Goal: Transaction & Acquisition: Download file/media

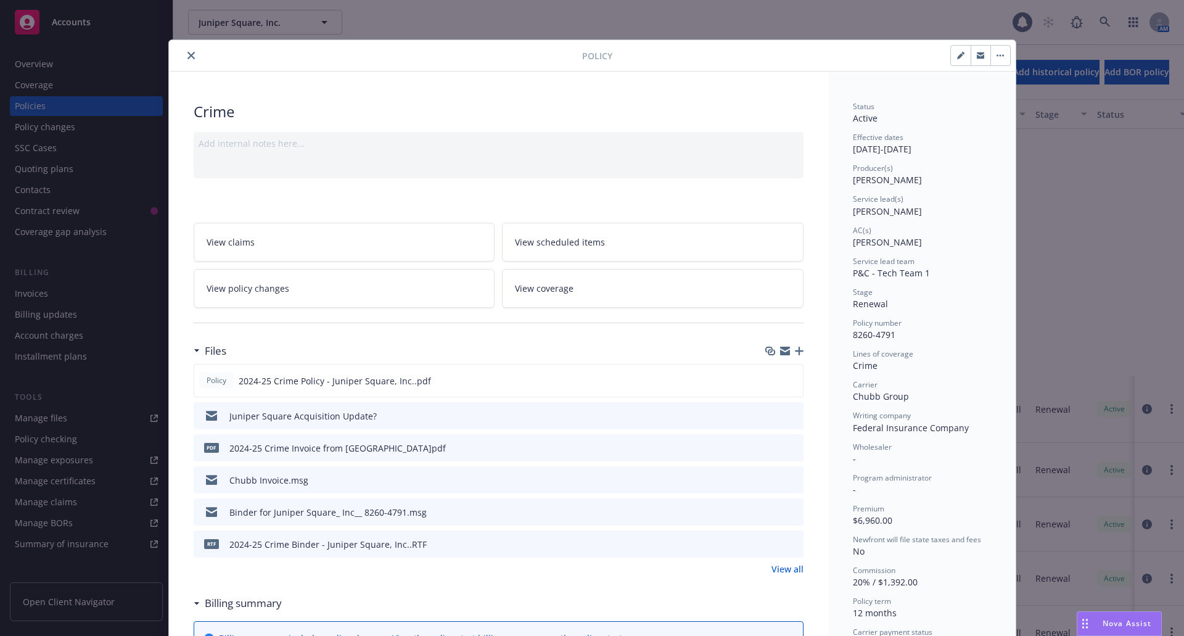
scroll to position [316, 0]
click at [184, 54] on button "close" at bounding box center [191, 55] width 15 height 15
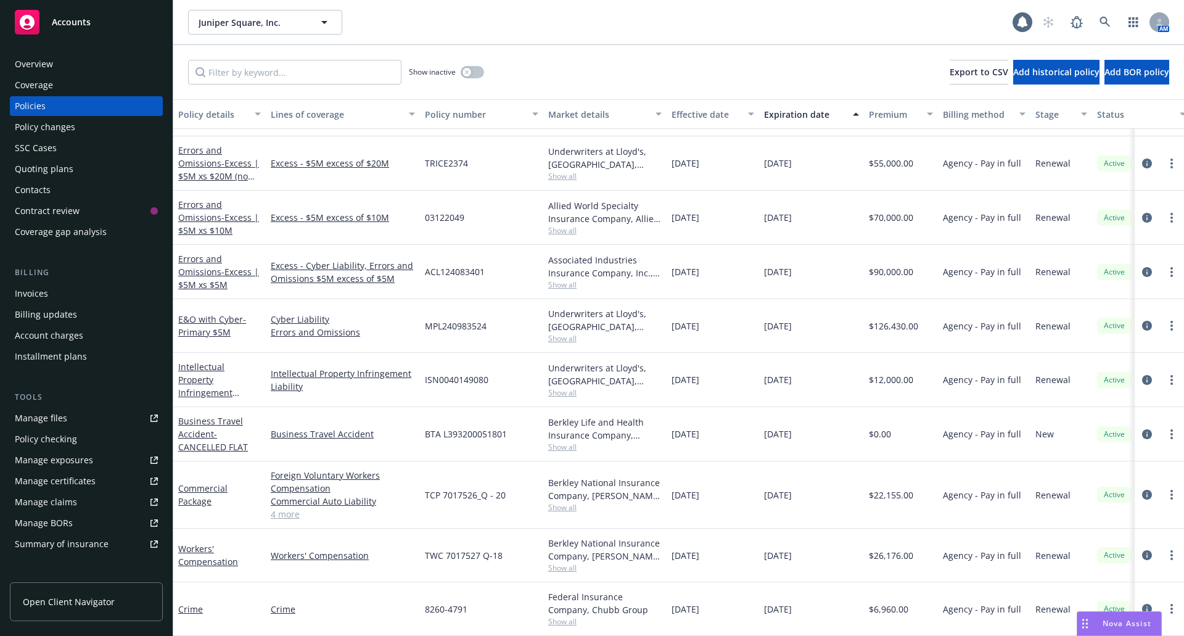
scroll to position [316, 0]
click at [183, 604] on link "Crime" at bounding box center [190, 609] width 25 height 12
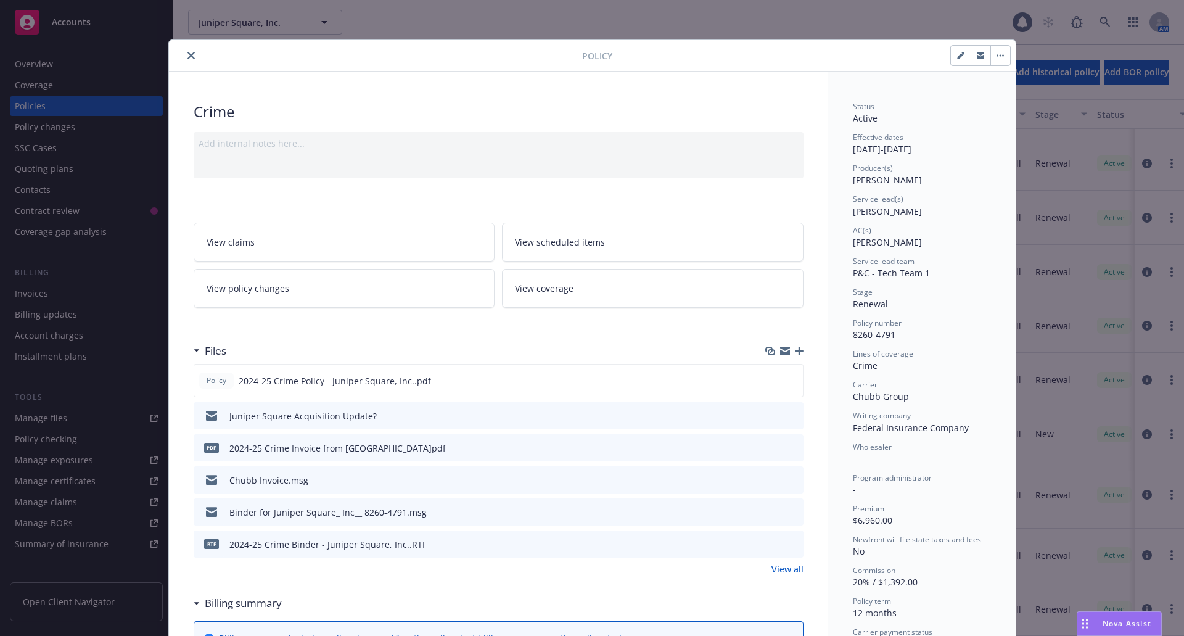
scroll to position [37, 0]
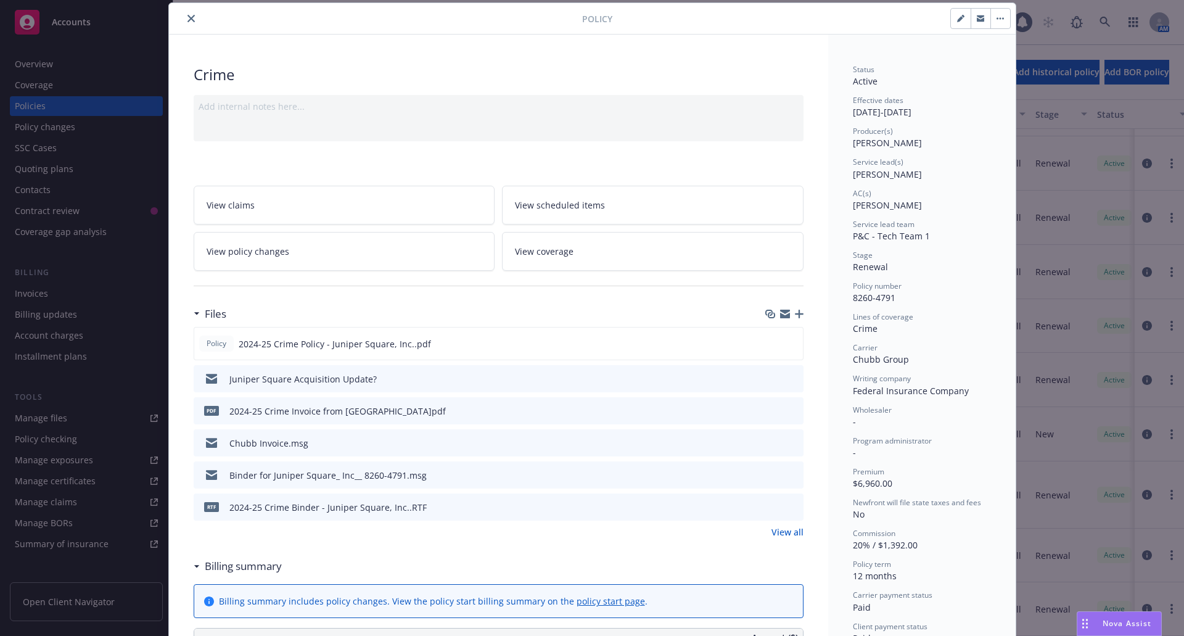
click at [786, 376] on icon "preview file" at bounding box center [791, 378] width 11 height 9
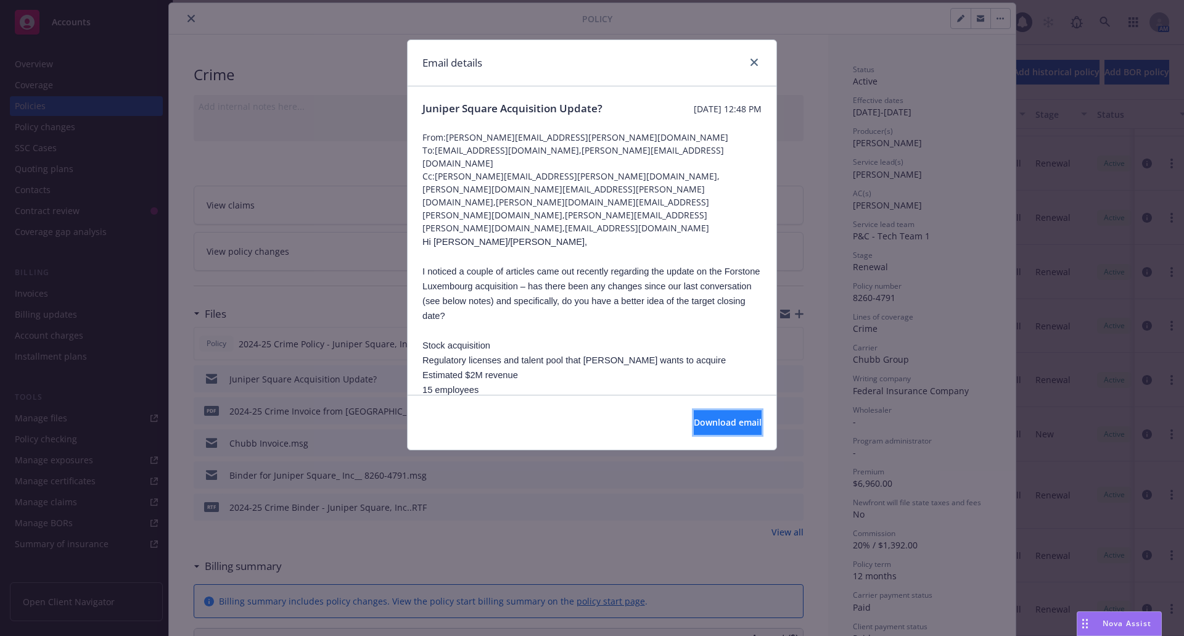
click at [712, 422] on span "Download email" at bounding box center [728, 422] width 68 height 12
click at [757, 61] on icon "close" at bounding box center [754, 62] width 7 height 7
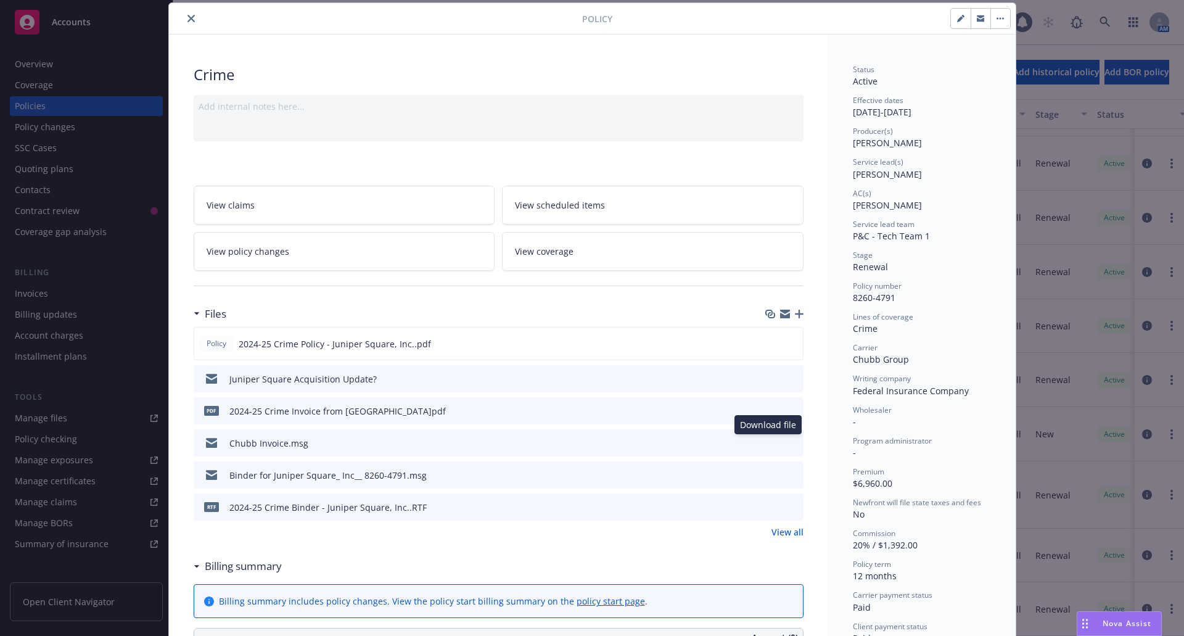
click at [767, 444] on icon "download file" at bounding box center [772, 442] width 10 height 10
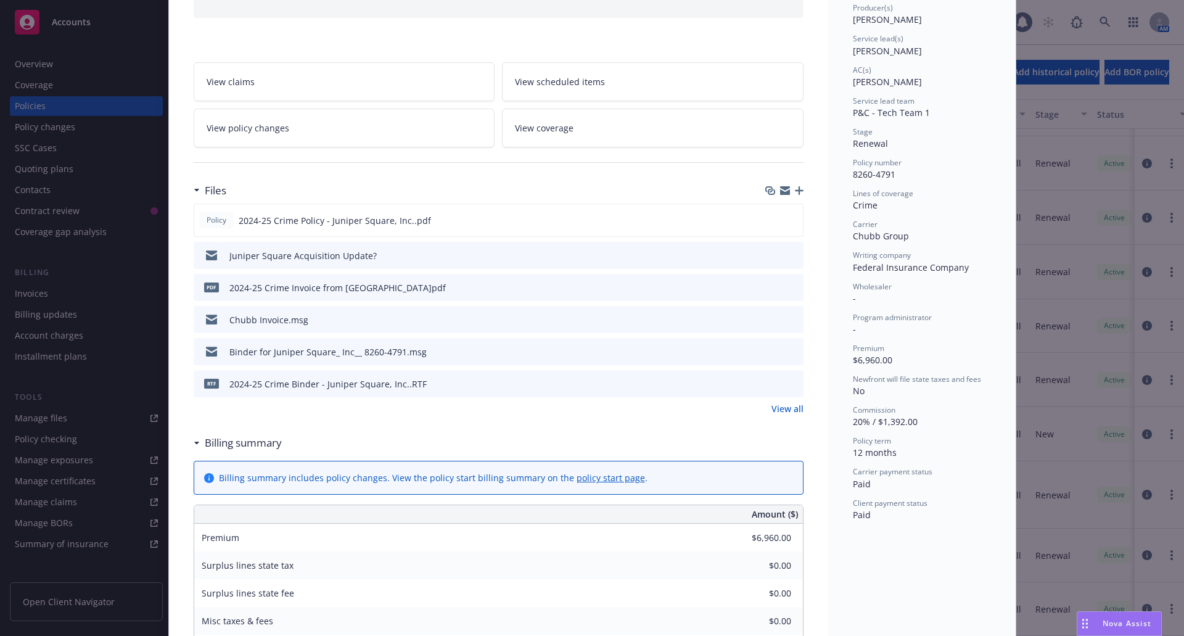
scroll to position [222, 0]
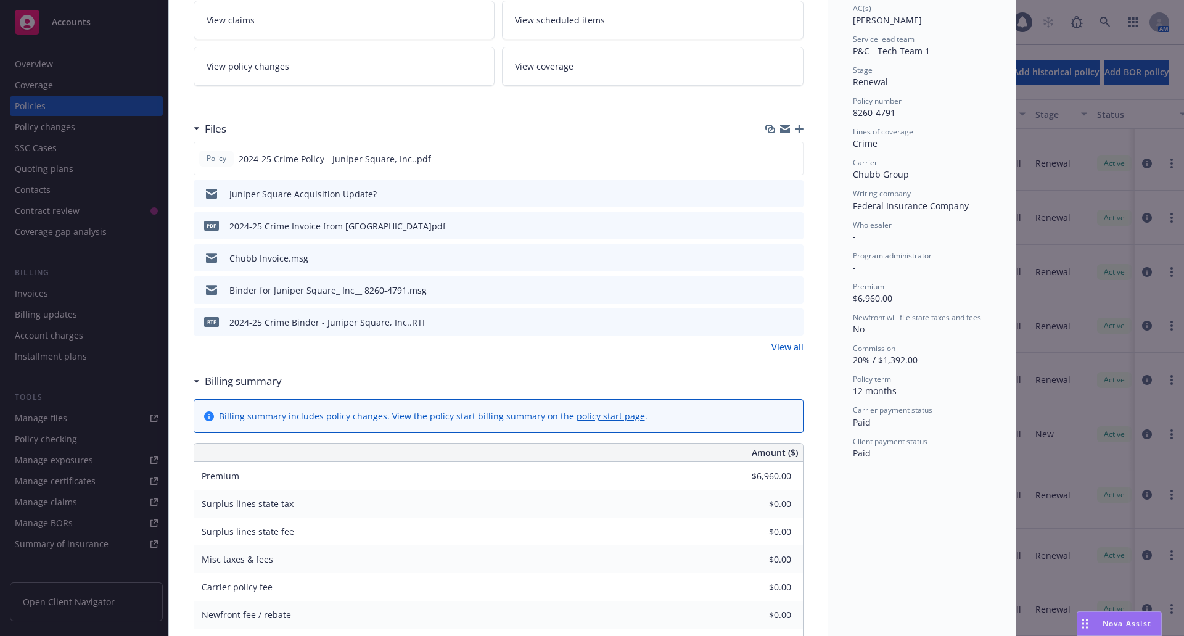
click at [767, 289] on icon "download file" at bounding box center [771, 287] width 8 height 7
click at [1121, 624] on span "Nova Assist" at bounding box center [1127, 623] width 49 height 10
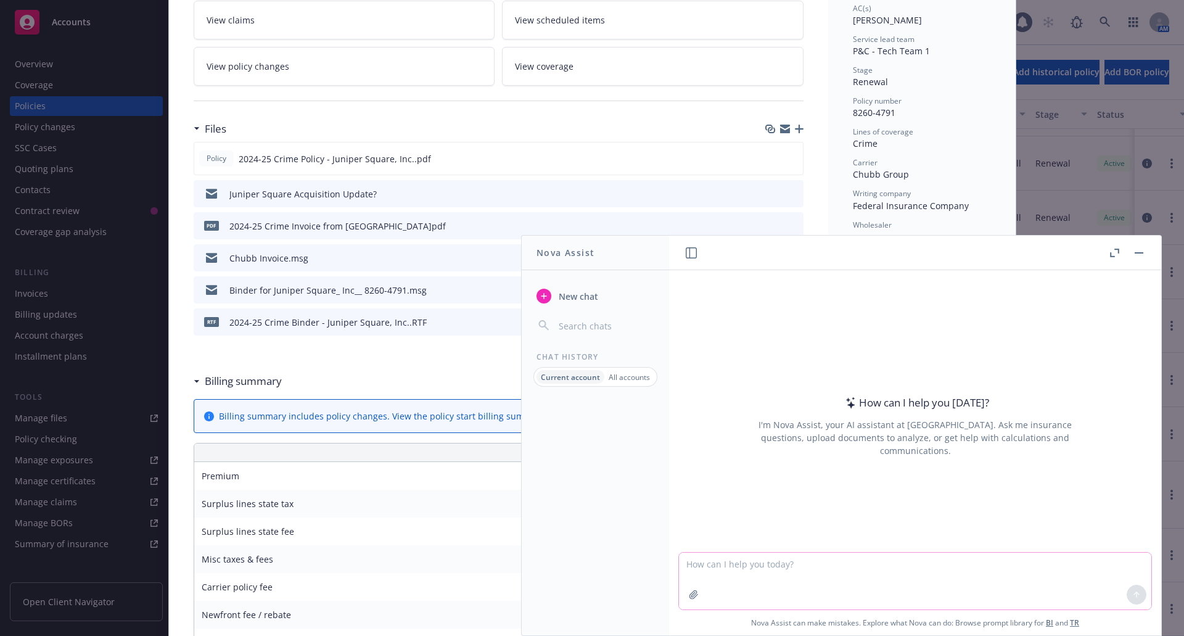
click at [892, 569] on textarea at bounding box center [915, 581] width 472 height 57
type textarea "what is fund administration services"
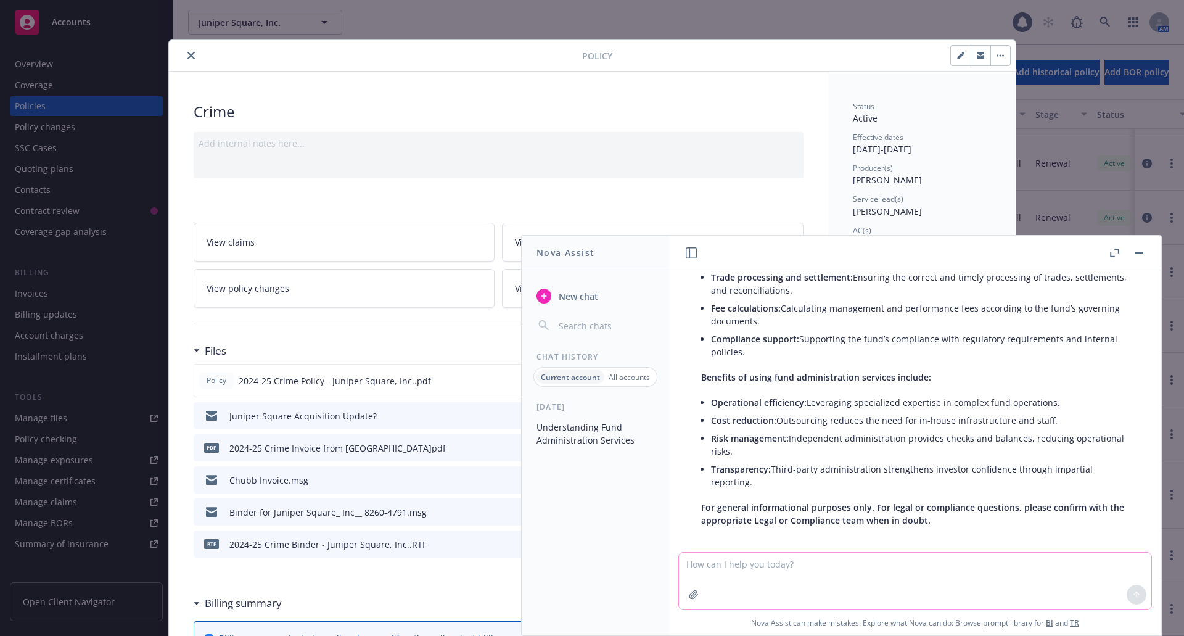
scroll to position [241, 0]
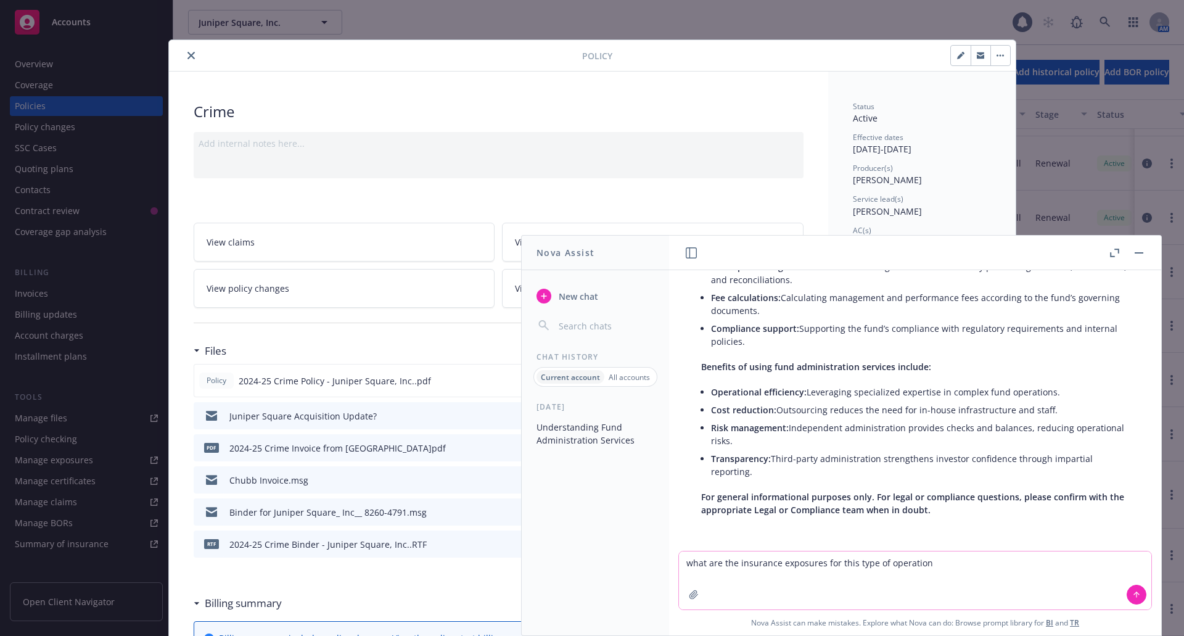
type textarea "what are the insurance exposures for this type of operation?"
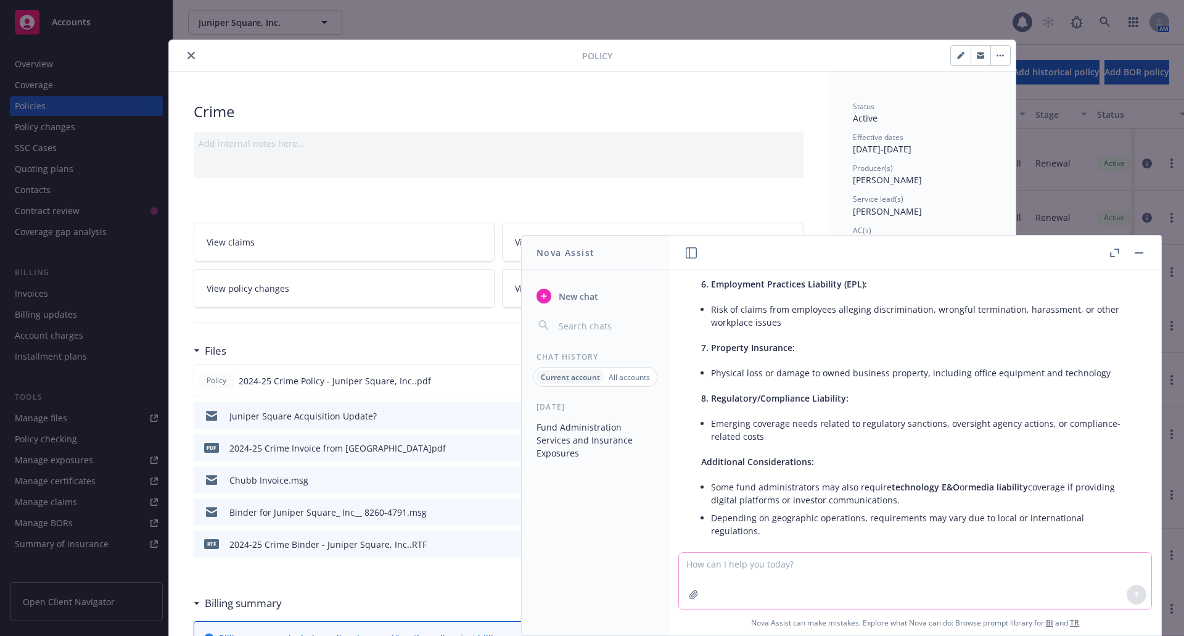
scroll to position [1084, 0]
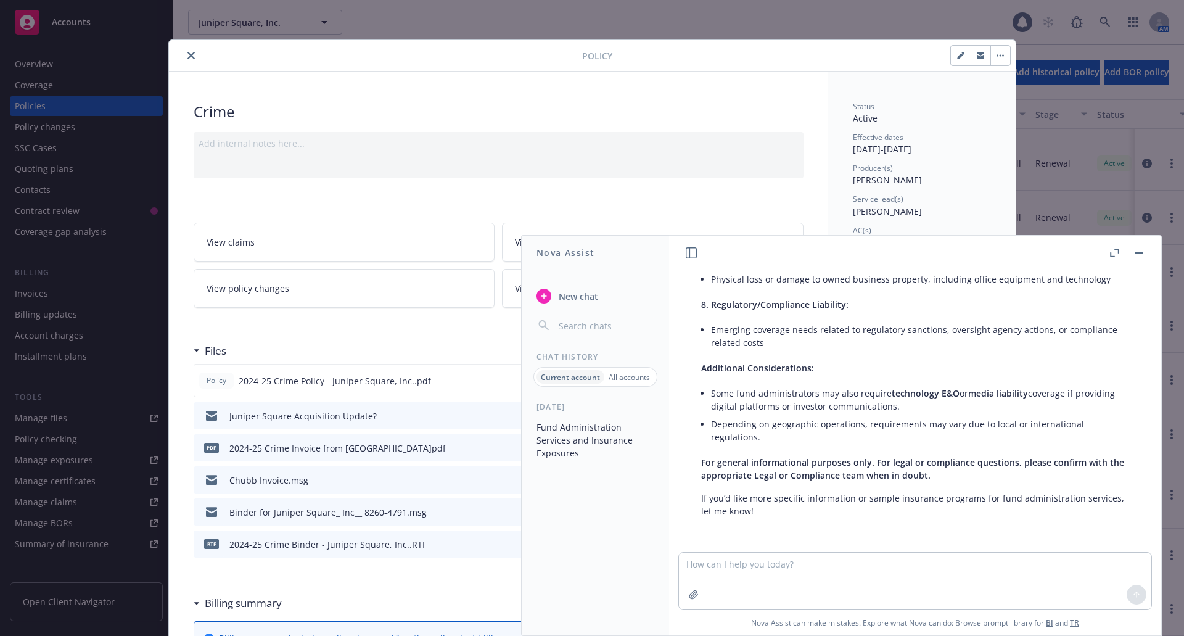
click at [187, 56] on icon "close" at bounding box center [190, 55] width 7 height 7
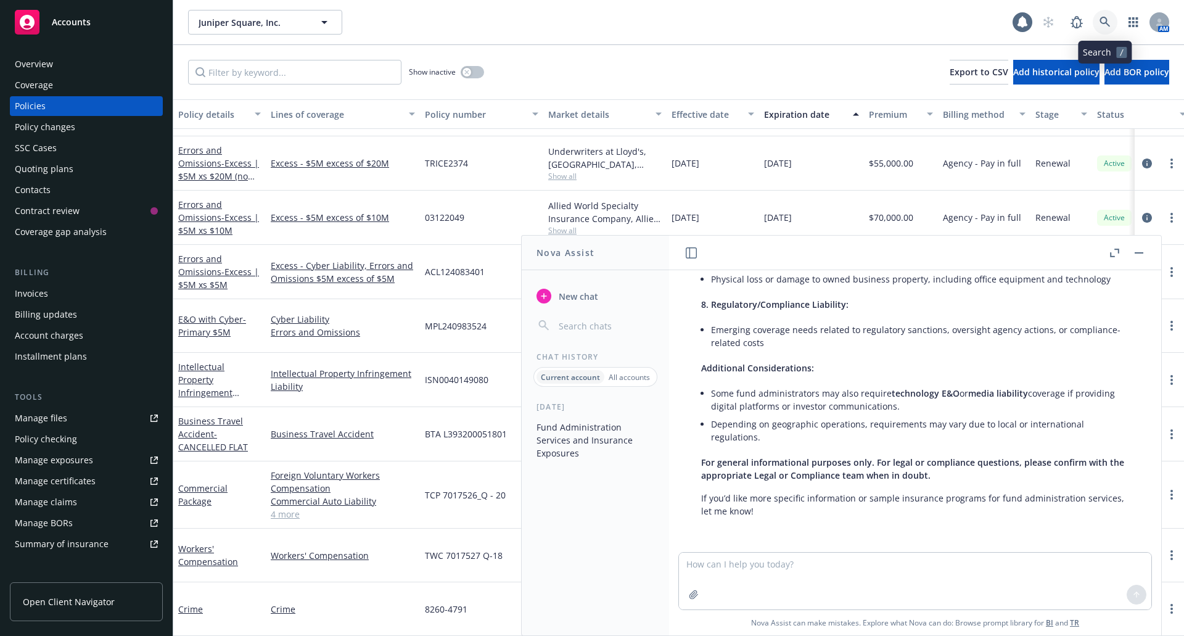
click at [1100, 24] on icon at bounding box center [1105, 22] width 11 height 11
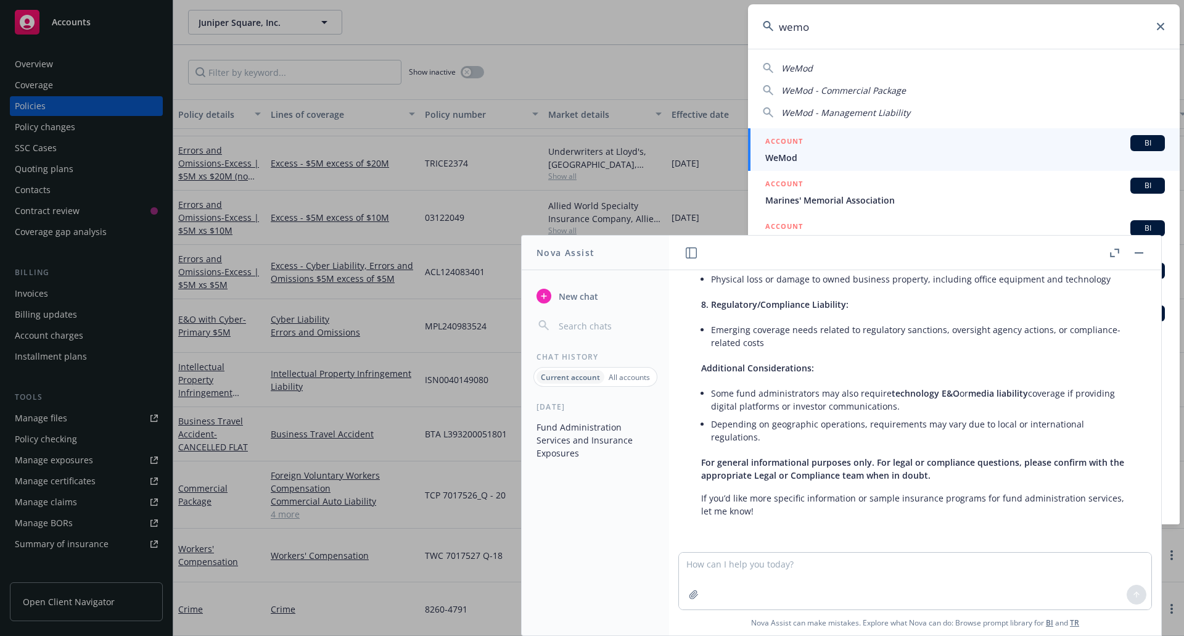
type input "wemo"
click at [898, 149] on div "ACCOUNT BI" at bounding box center [965, 143] width 400 height 16
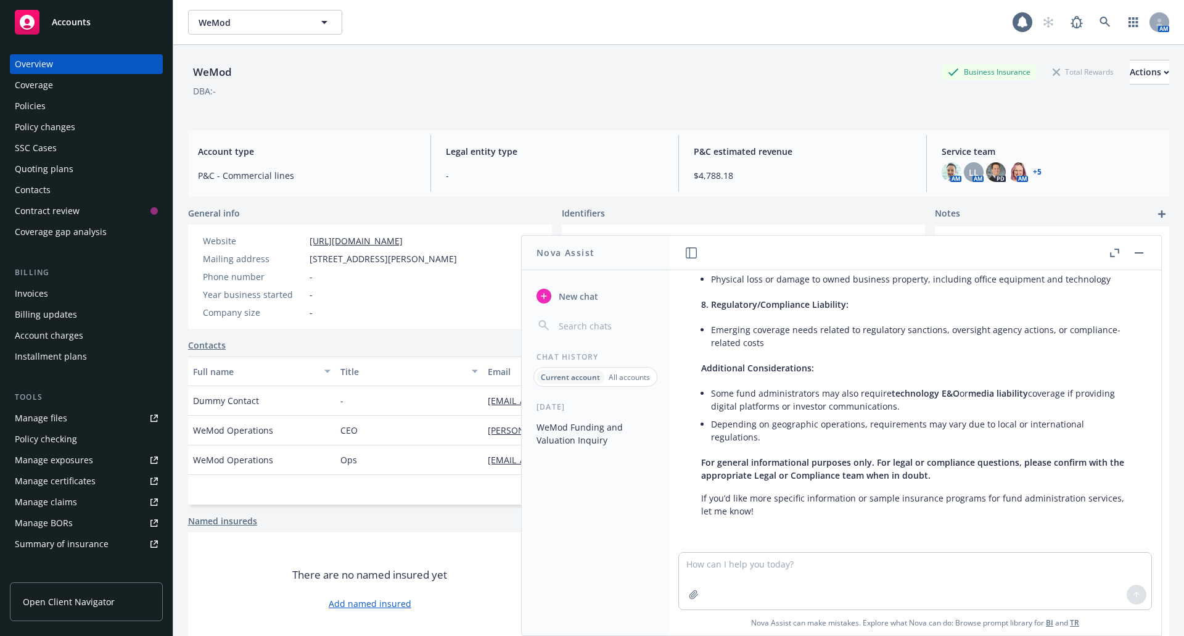
scroll to position [45, 0]
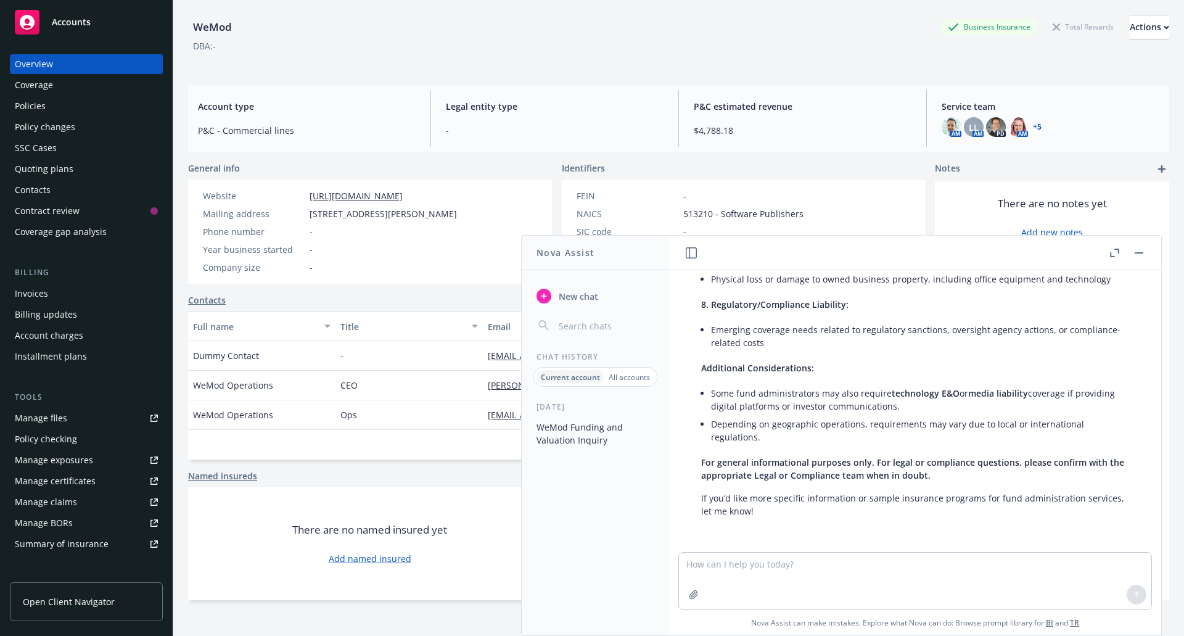
click at [1139, 253] on rect "button" at bounding box center [1139, 252] width 9 height 1
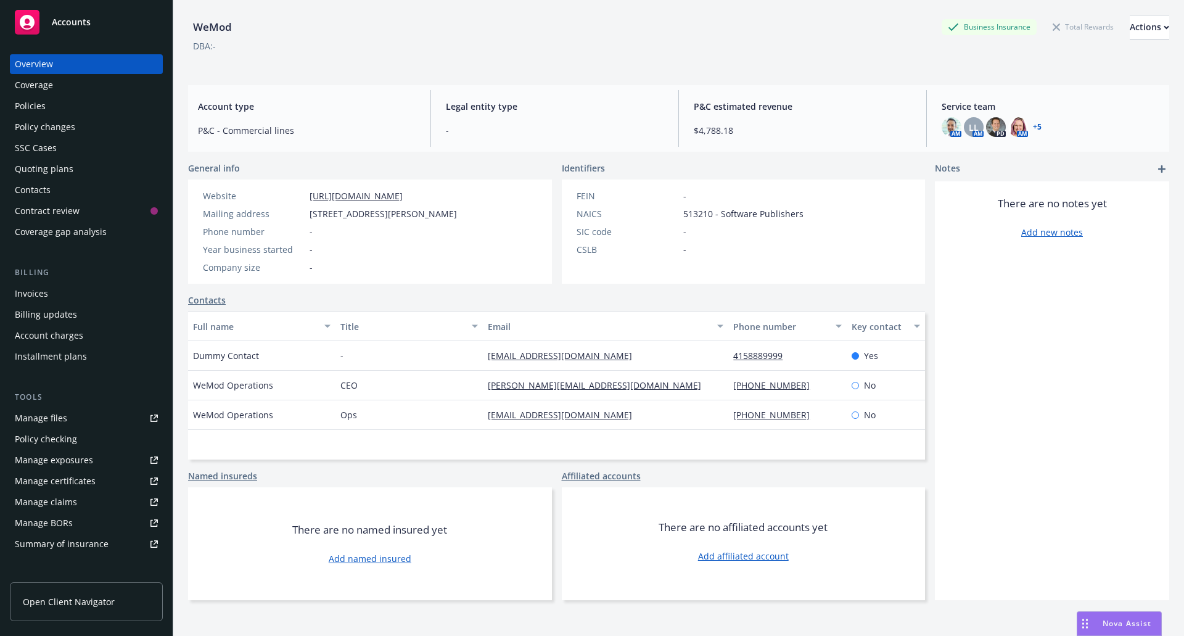
scroll to position [0, 0]
click at [33, 109] on div "Policies" at bounding box center [30, 106] width 31 height 20
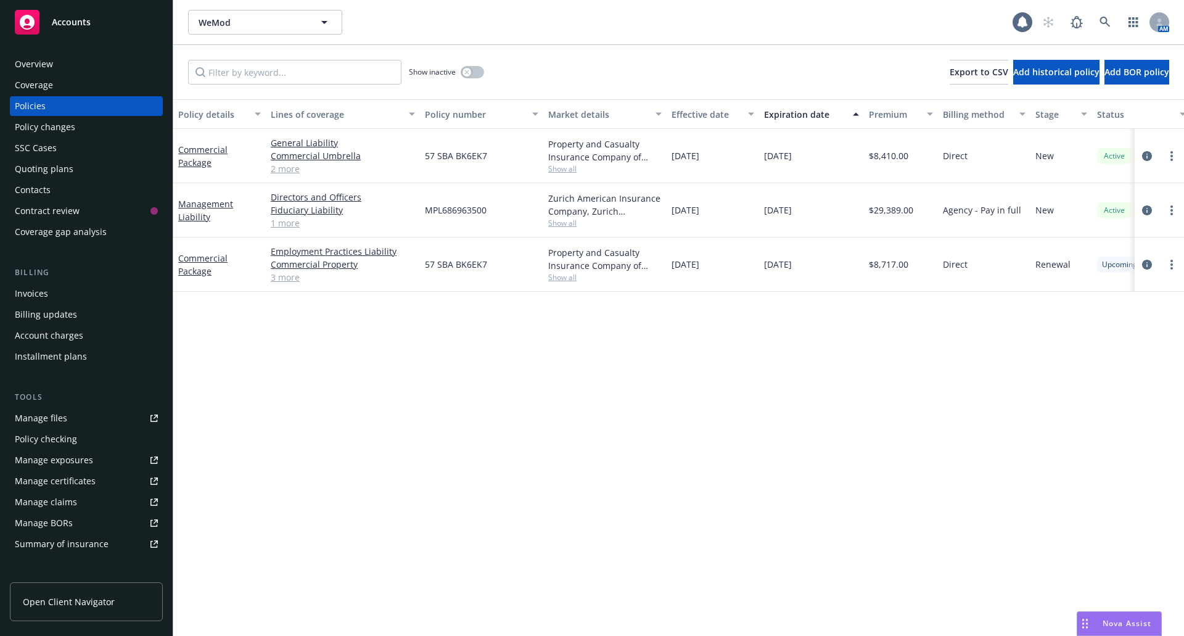
click at [358, 330] on div "Policy details Lines of coverage Policy number Market details Effective date Ex…" at bounding box center [678, 367] width 1011 height 537
click at [469, 70] on icon "button" at bounding box center [466, 72] width 4 height 4
click at [474, 71] on div "button" at bounding box center [477, 72] width 9 height 9
click at [198, 212] on link "Management Liability" at bounding box center [205, 210] width 55 height 25
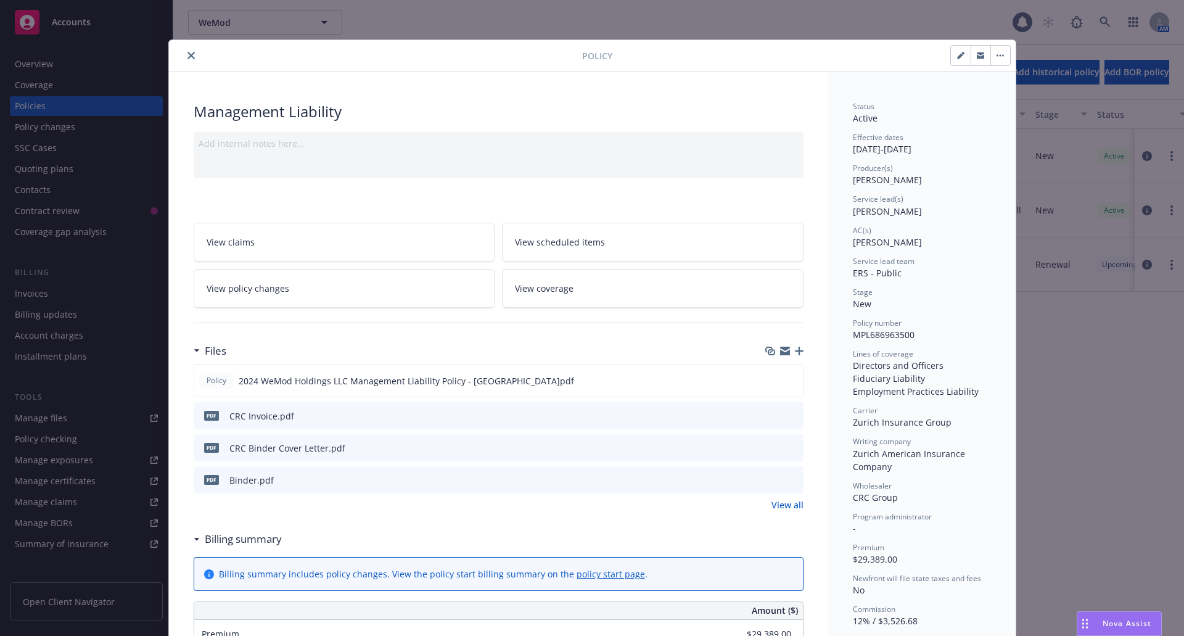
click at [1092, 373] on div "Policy Management Liability Add internal notes here... View claims View schedul…" at bounding box center [592, 318] width 1184 height 636
click at [184, 56] on button "close" at bounding box center [191, 55] width 15 height 15
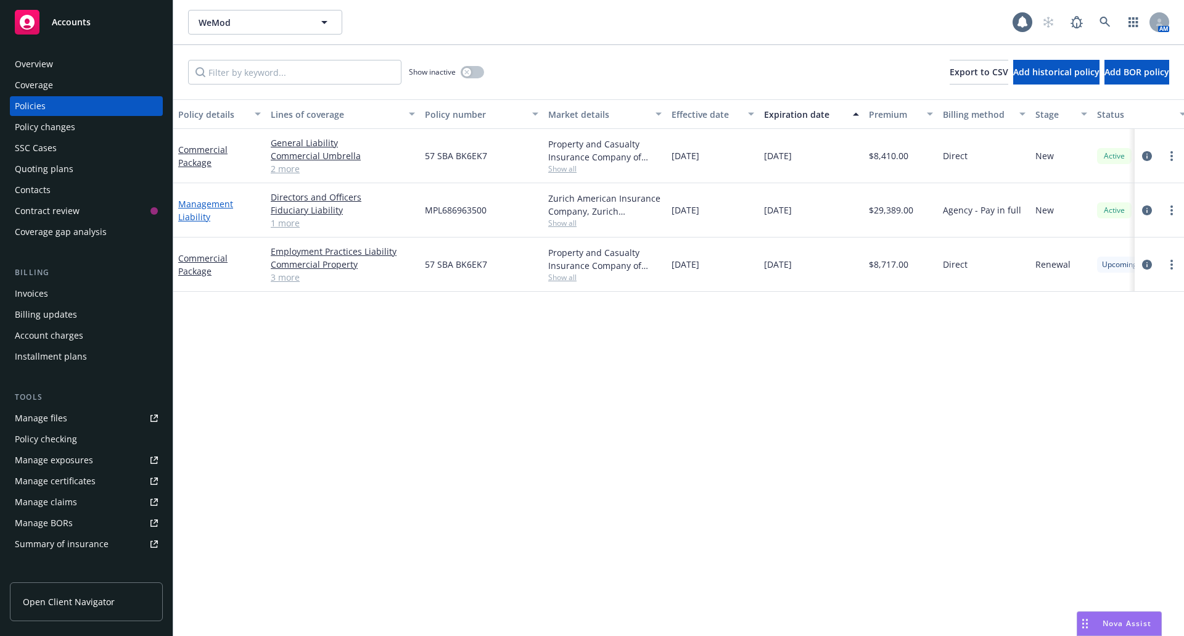
click at [196, 213] on link "Management Liability" at bounding box center [205, 210] width 55 height 25
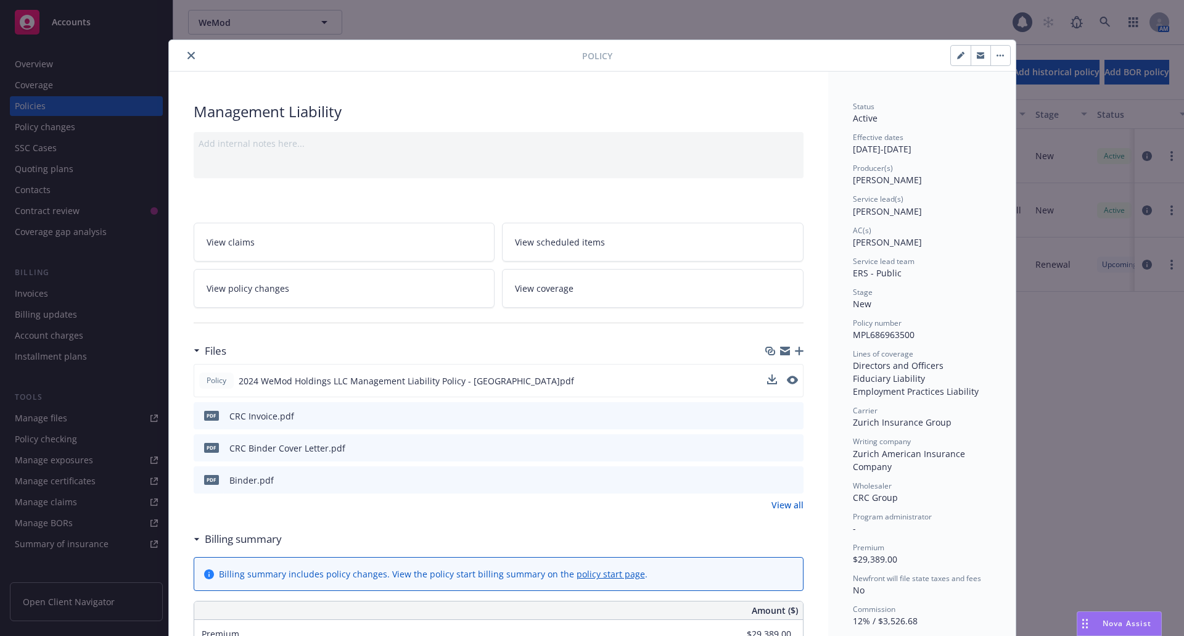
click at [781, 380] on div at bounding box center [782, 380] width 31 height 13
click at [791, 379] on icon "preview file" at bounding box center [791, 380] width 11 height 9
click at [190, 55] on button "close" at bounding box center [191, 55] width 15 height 15
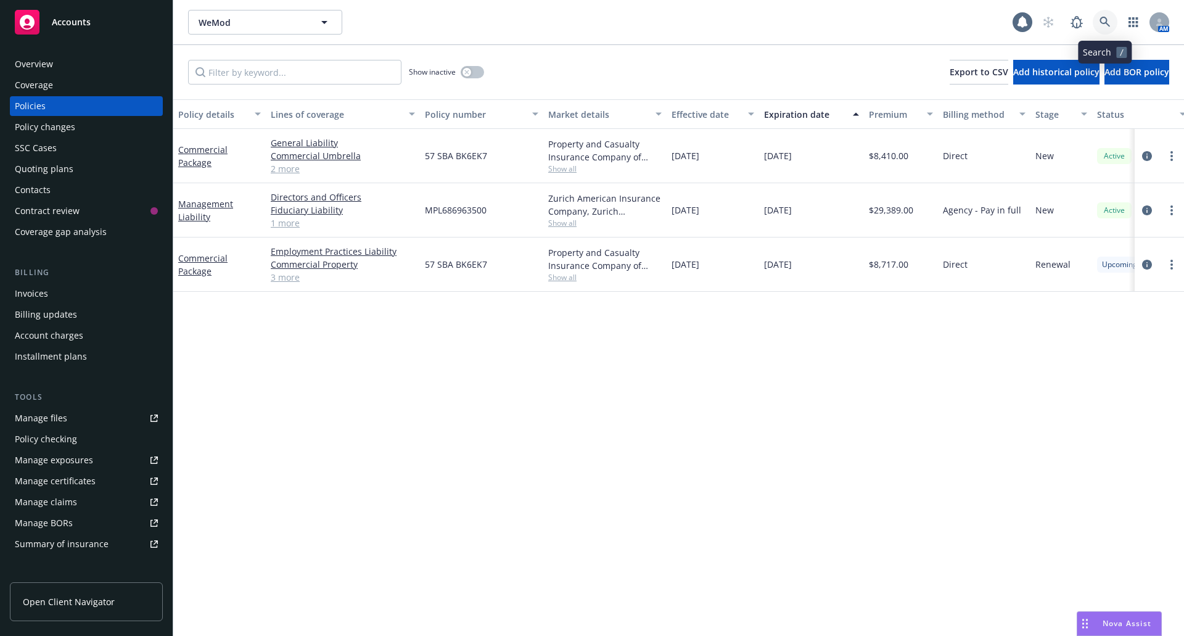
click at [1103, 18] on icon at bounding box center [1105, 22] width 10 height 10
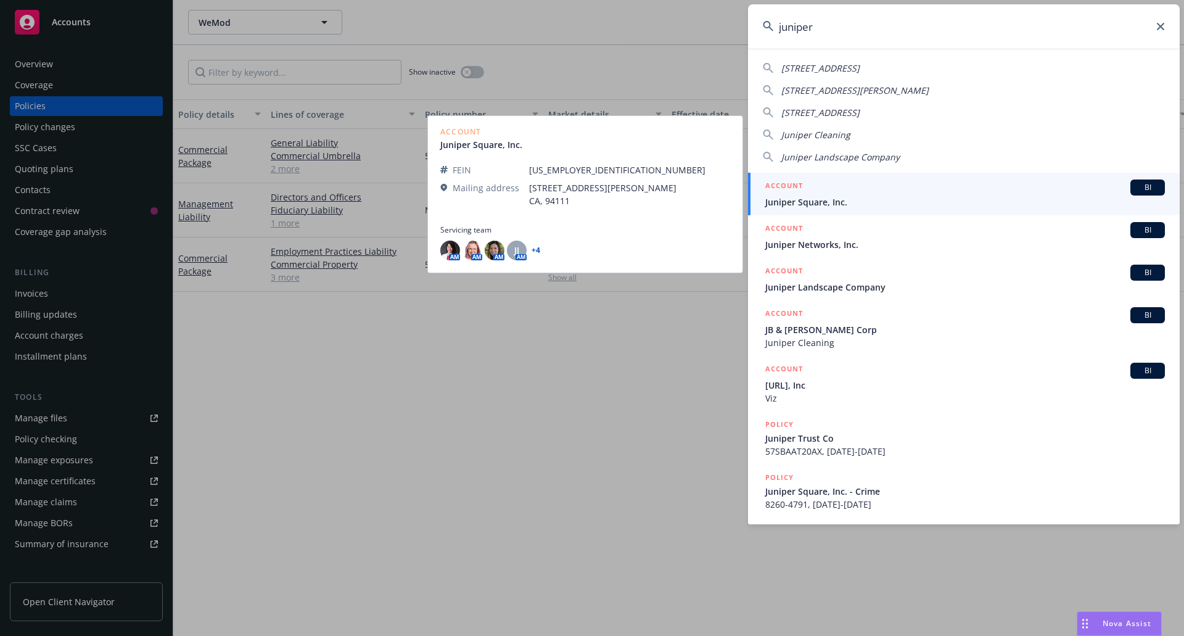
type input "juniper"
click at [823, 193] on div "ACCOUNT BI" at bounding box center [965, 187] width 400 height 16
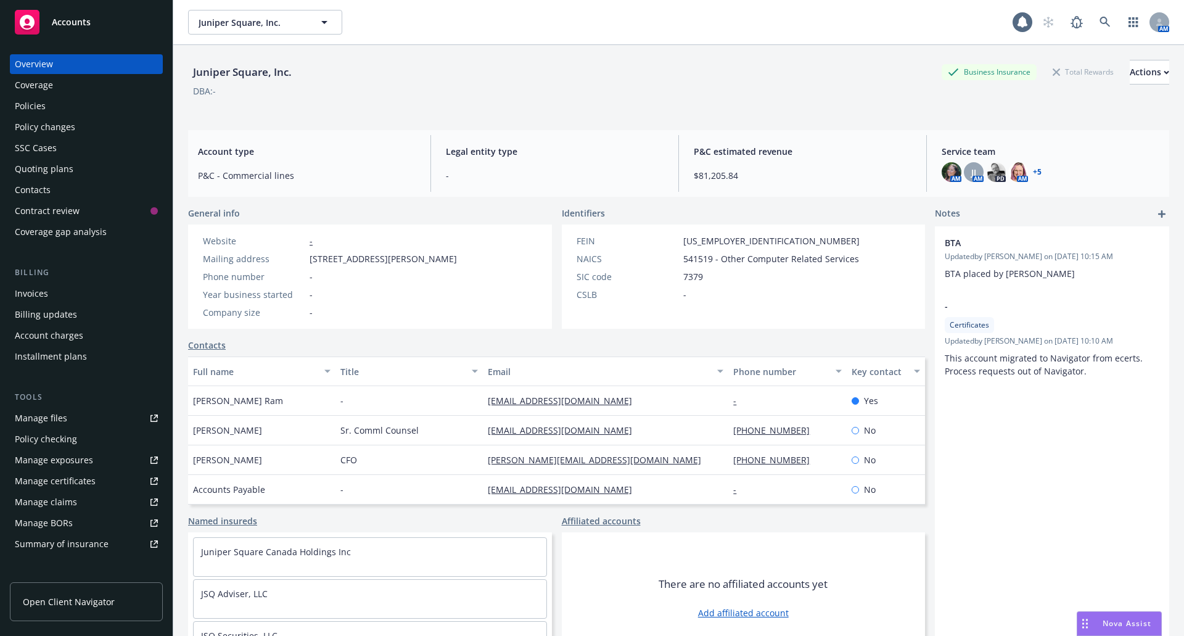
click at [43, 105] on div "Policies" at bounding box center [30, 106] width 31 height 20
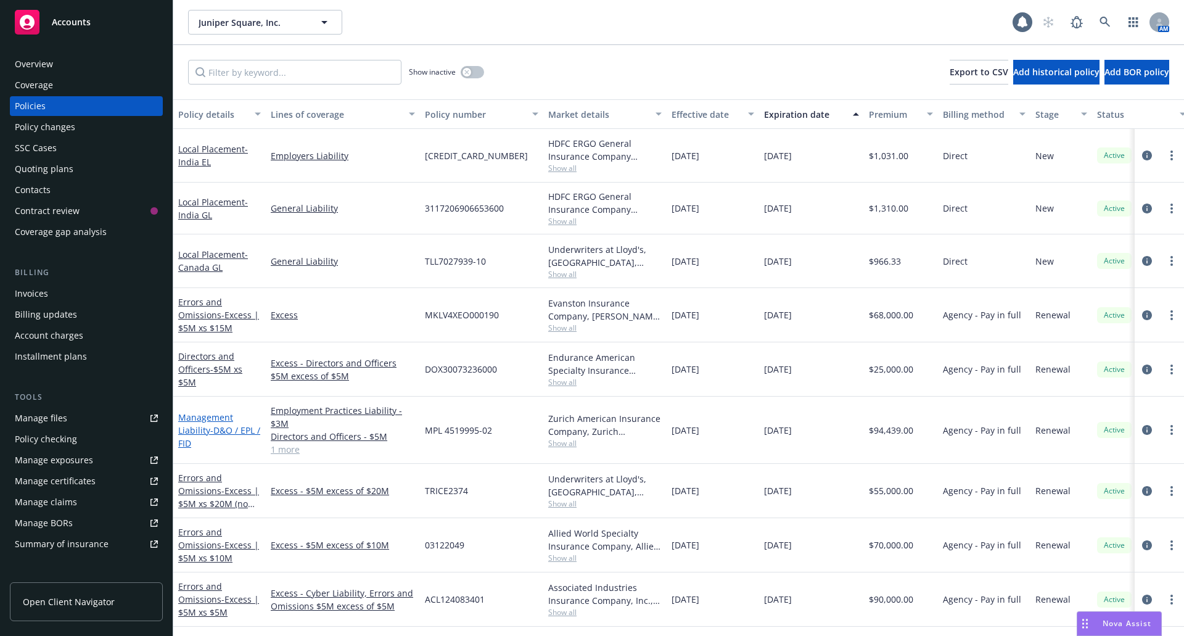
click at [217, 424] on span "- D&O / EPL / FID" at bounding box center [219, 436] width 82 height 25
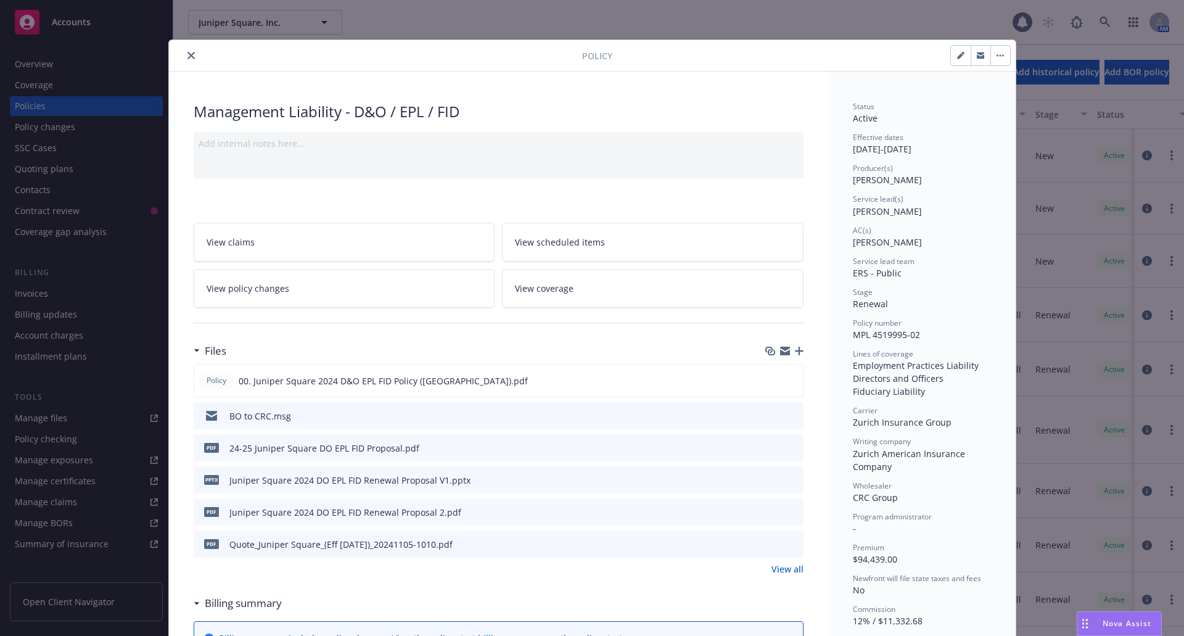
click at [767, 413] on icon "download file" at bounding box center [772, 415] width 10 height 10
click at [769, 381] on icon "download file" at bounding box center [771, 380] width 10 height 10
click at [181, 48] on div at bounding box center [378, 55] width 408 height 15
click at [187, 54] on icon "close" at bounding box center [190, 55] width 7 height 7
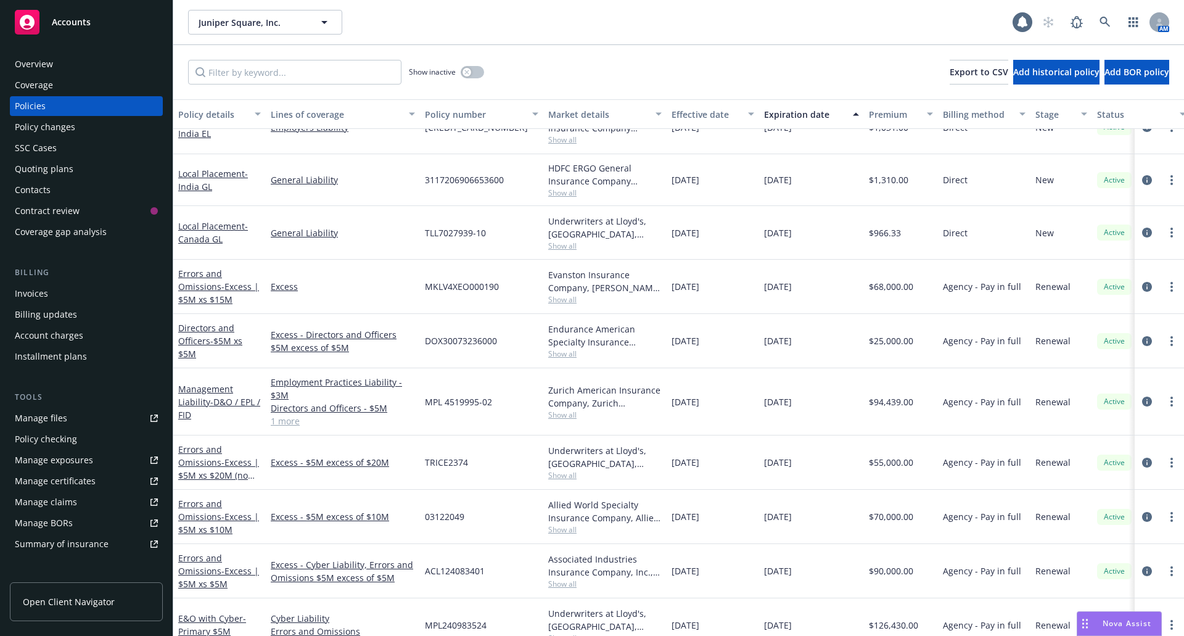
scroll to position [7, 0]
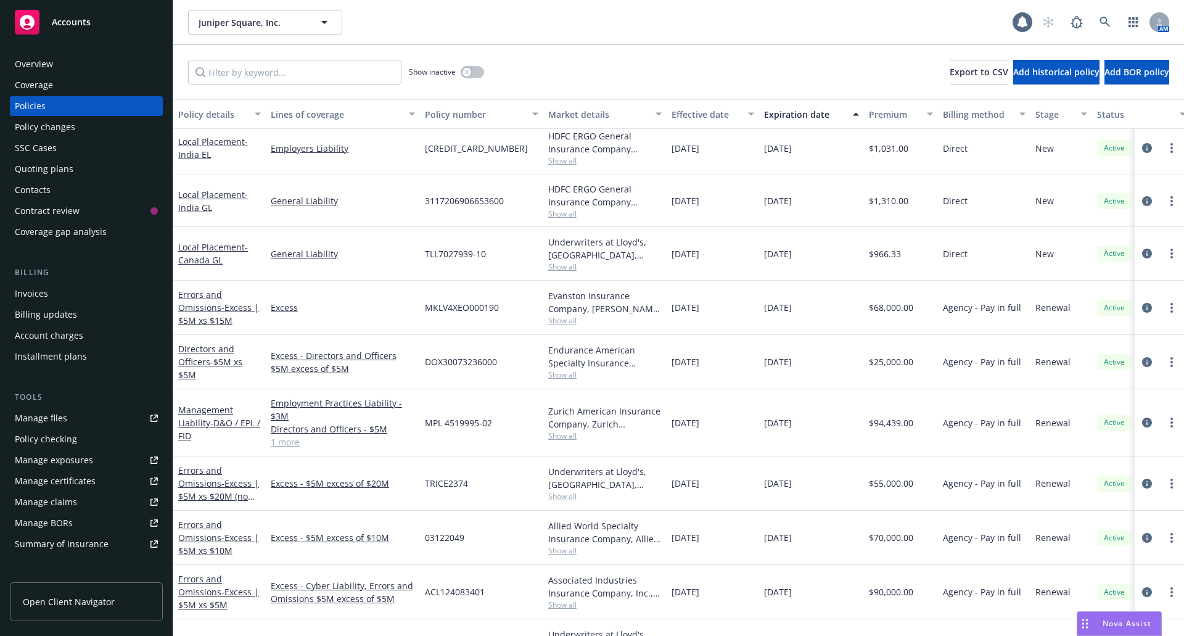
click at [218, 355] on div "Directors and Officers - $5M xs $5M" at bounding box center [219, 361] width 83 height 39
click at [220, 361] on span "- $5M xs $5M" at bounding box center [210, 368] width 64 height 25
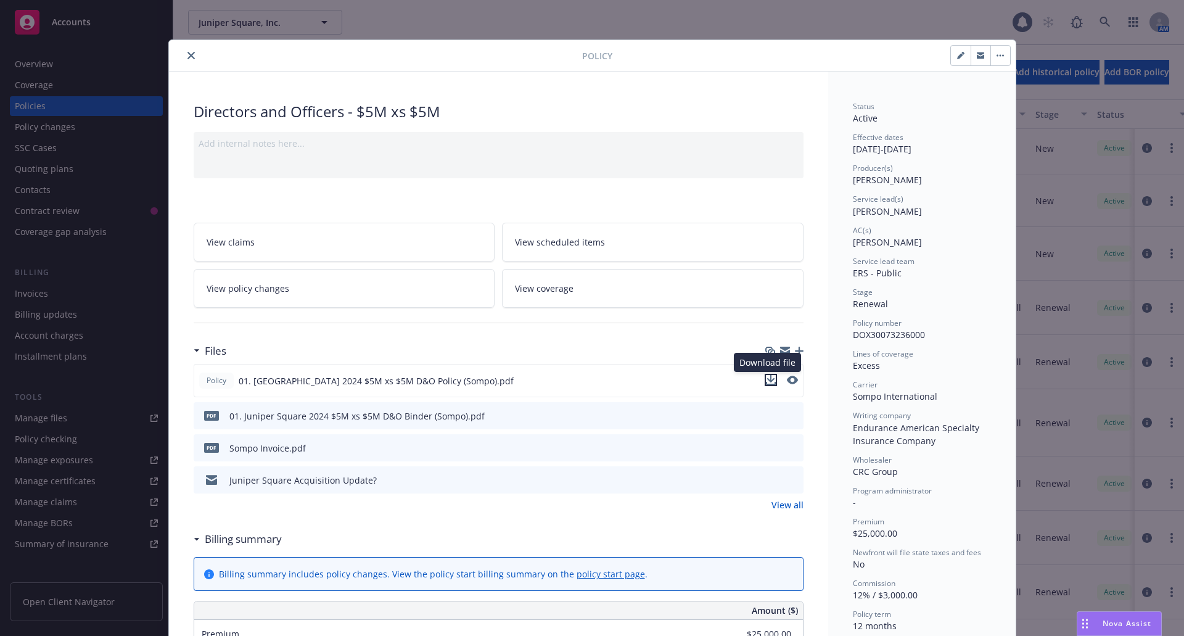
click at [766, 376] on icon "download file" at bounding box center [771, 380] width 10 height 10
click at [187, 57] on icon "close" at bounding box center [190, 55] width 7 height 7
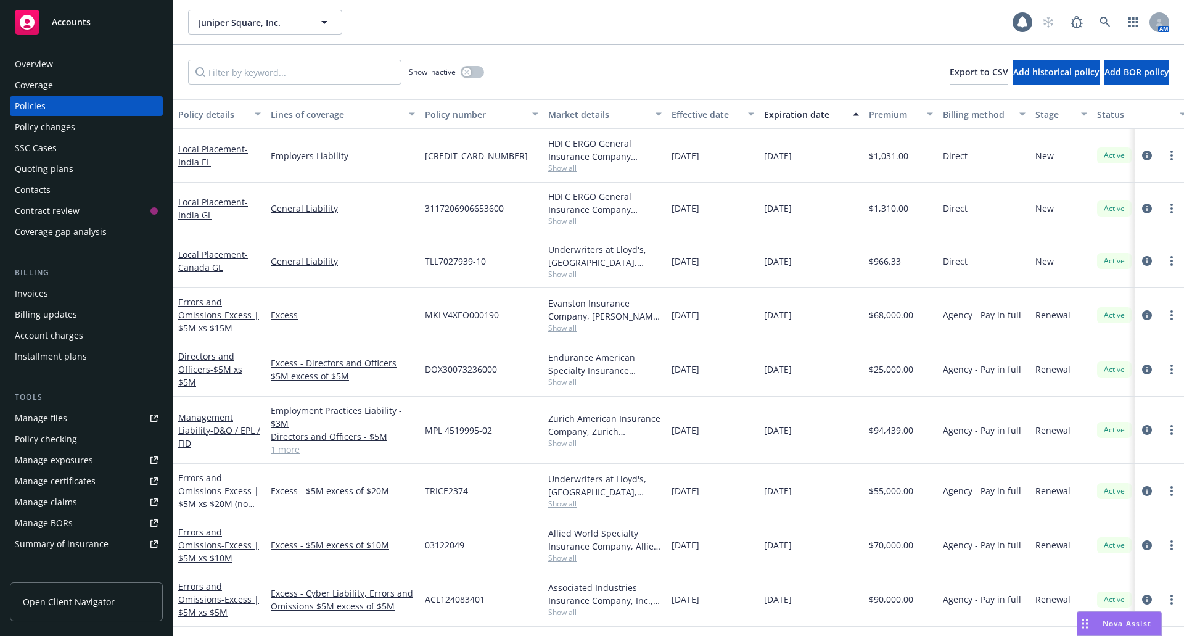
click at [37, 170] on div "Quoting plans" at bounding box center [44, 169] width 59 height 20
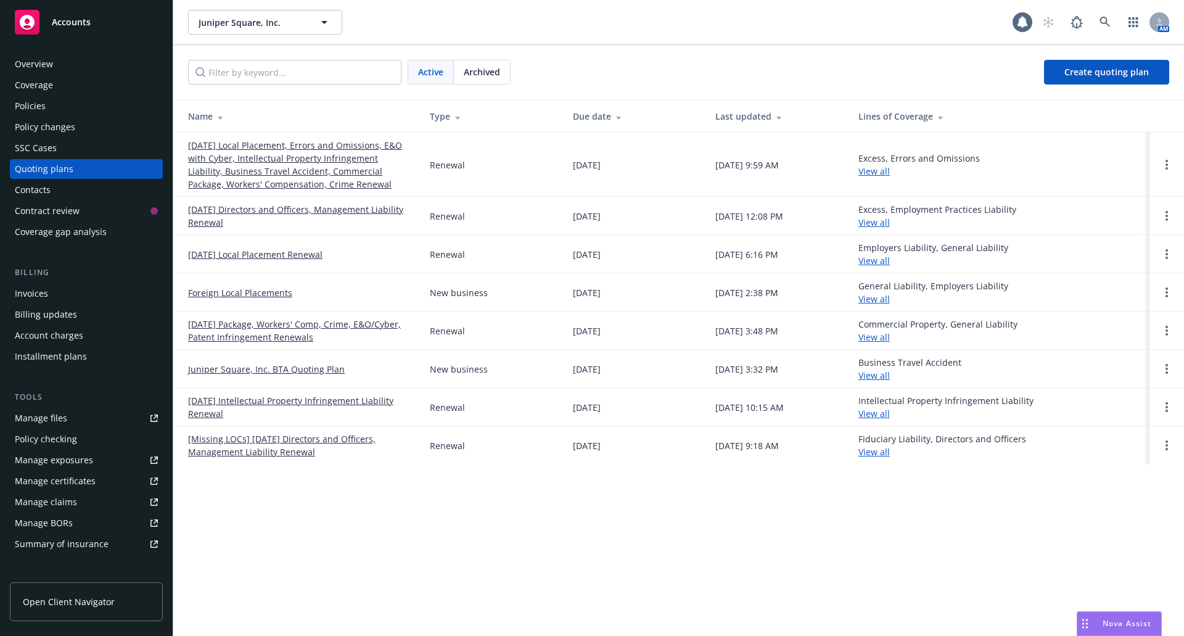
click at [302, 207] on link "11/17/25 Directors and Officers, Management Liability Renewal" at bounding box center [299, 216] width 222 height 26
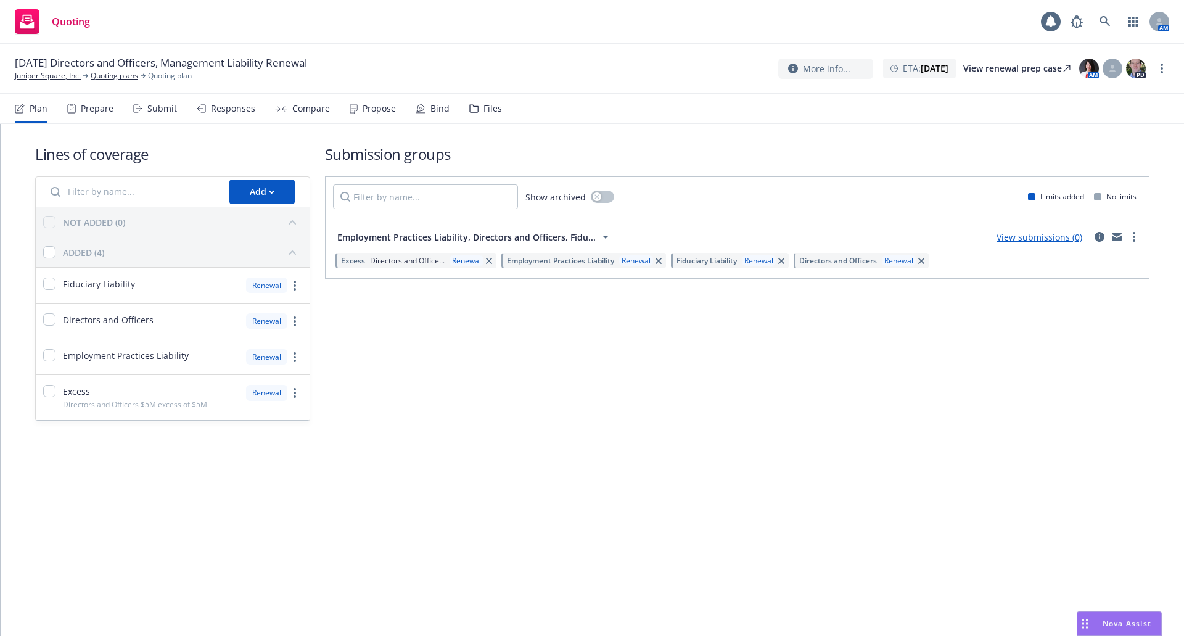
click at [487, 108] on div "Files" at bounding box center [493, 109] width 19 height 10
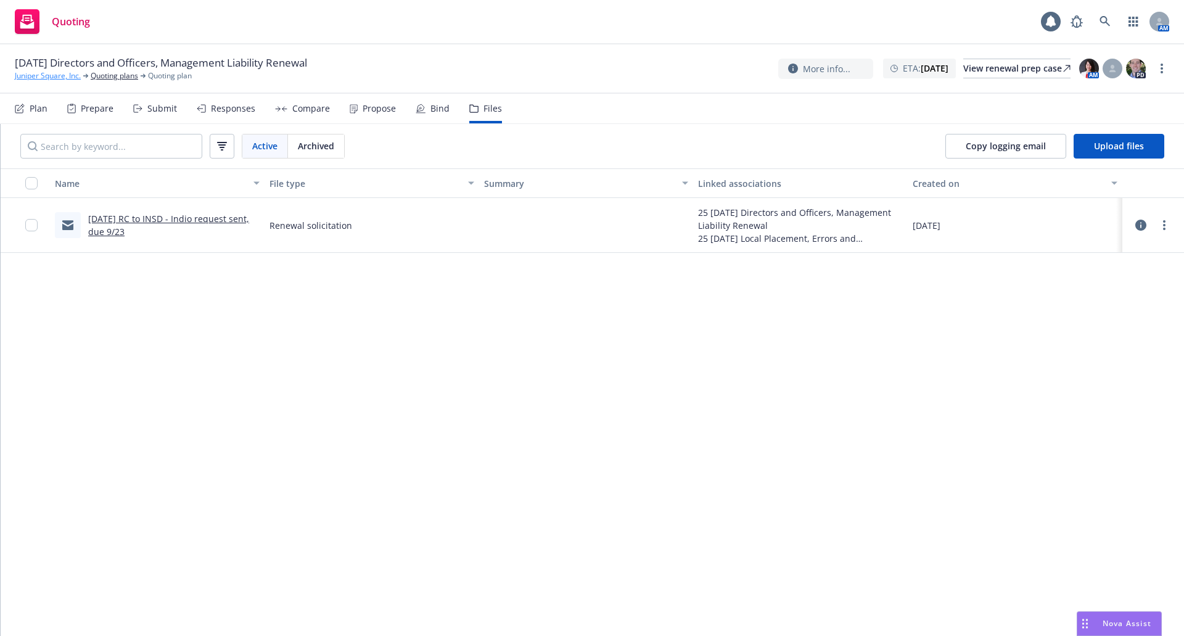
click at [40, 75] on link "Juniper Square, Inc." at bounding box center [48, 75] width 66 height 11
